Goal: Use online tool/utility: Utilize a website feature to perform a specific function

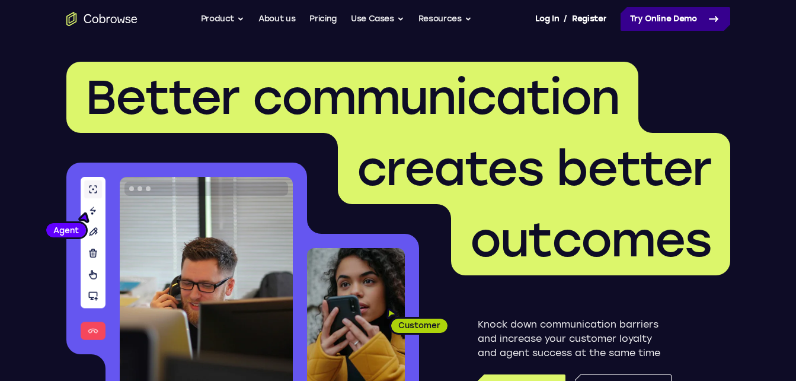
click at [644, 18] on link "Try Online Demo" at bounding box center [676, 19] width 110 height 24
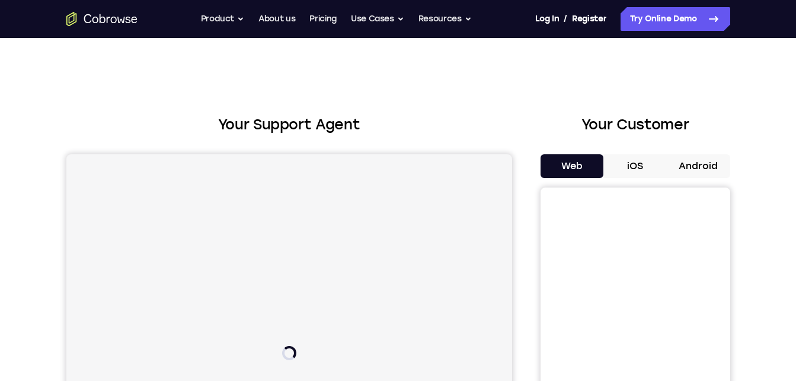
click at [694, 164] on button "Android" at bounding box center [698, 166] width 63 height 24
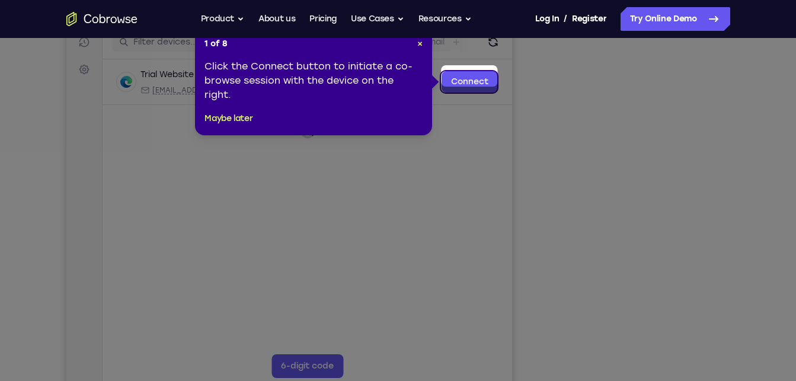
scroll to position [160, 0]
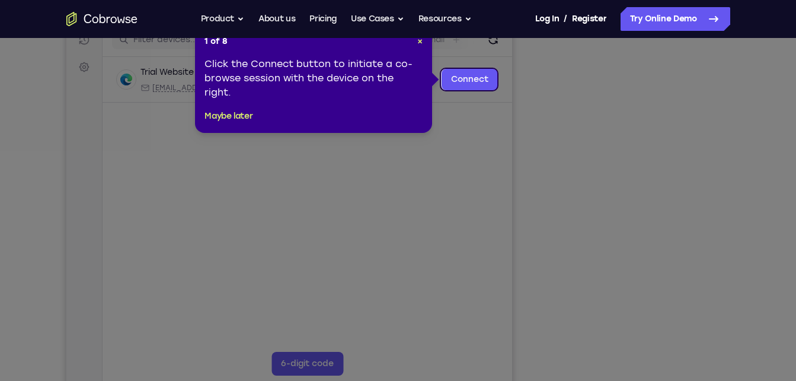
click at [634, 243] on icon at bounding box center [402, 190] width 805 height 381
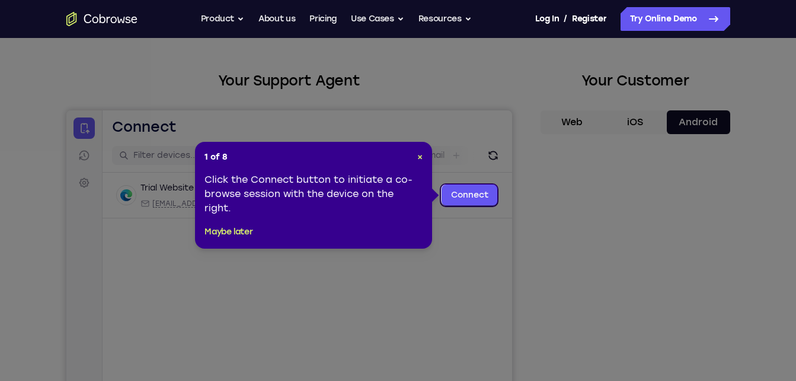
scroll to position [43, 0]
click at [479, 196] on link "Connect" at bounding box center [469, 195] width 56 height 21
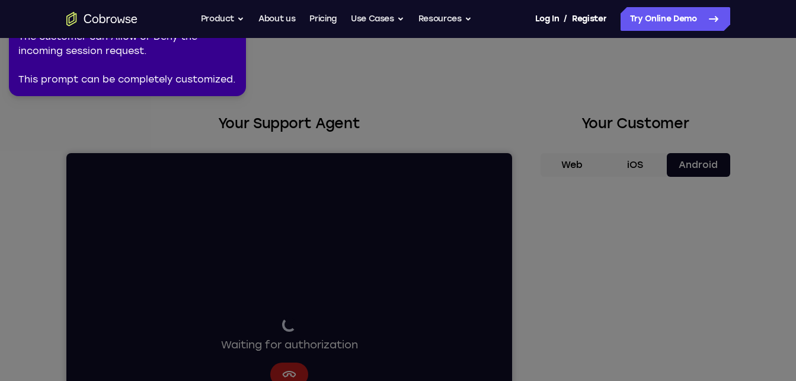
scroll to position [0, 0]
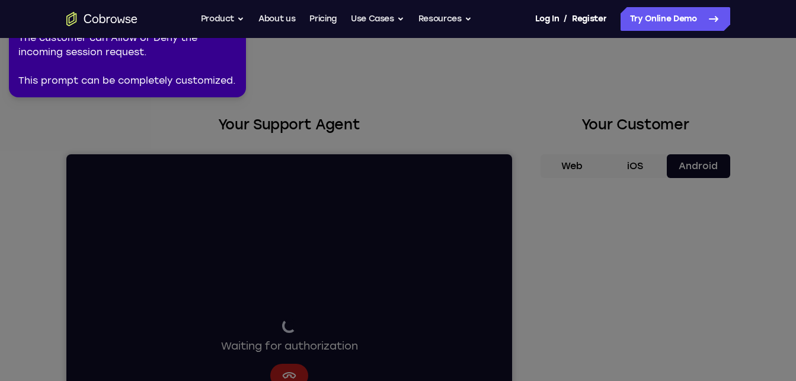
click at [106, 89] on div "2 of 8 × The customer can Allow or Deny the incoming session request. This prom…" at bounding box center [127, 48] width 237 height 97
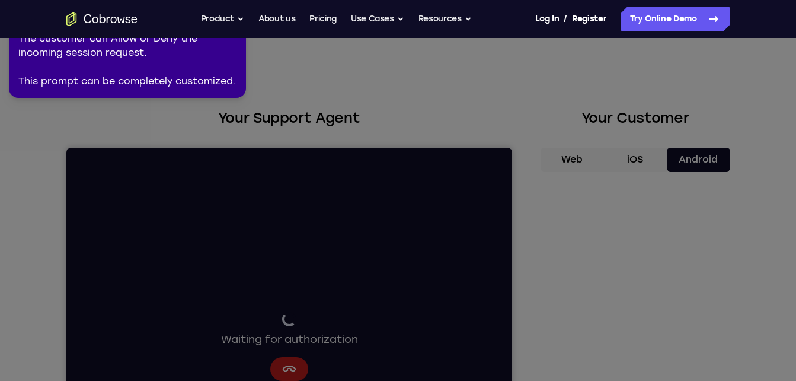
scroll to position [7, 0]
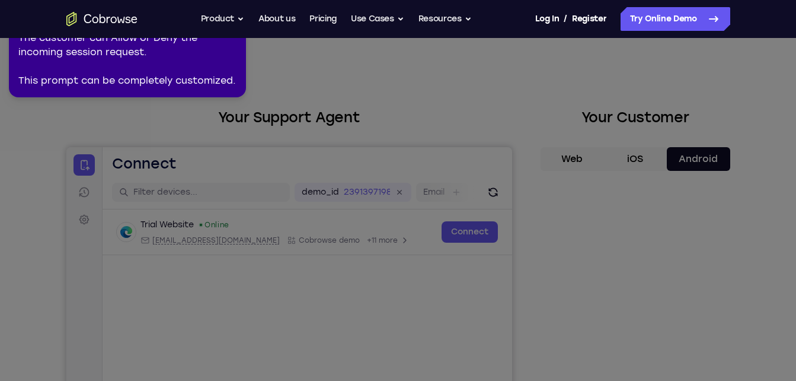
click at [439, 259] on icon at bounding box center [400, 187] width 810 height 385
drag, startPoint x: 485, startPoint y: 225, endPoint x: 428, endPoint y: 160, distance: 85.8
click at [484, 222] on icon at bounding box center [400, 187] width 810 height 385
